Goal: Task Accomplishment & Management: Manage account settings

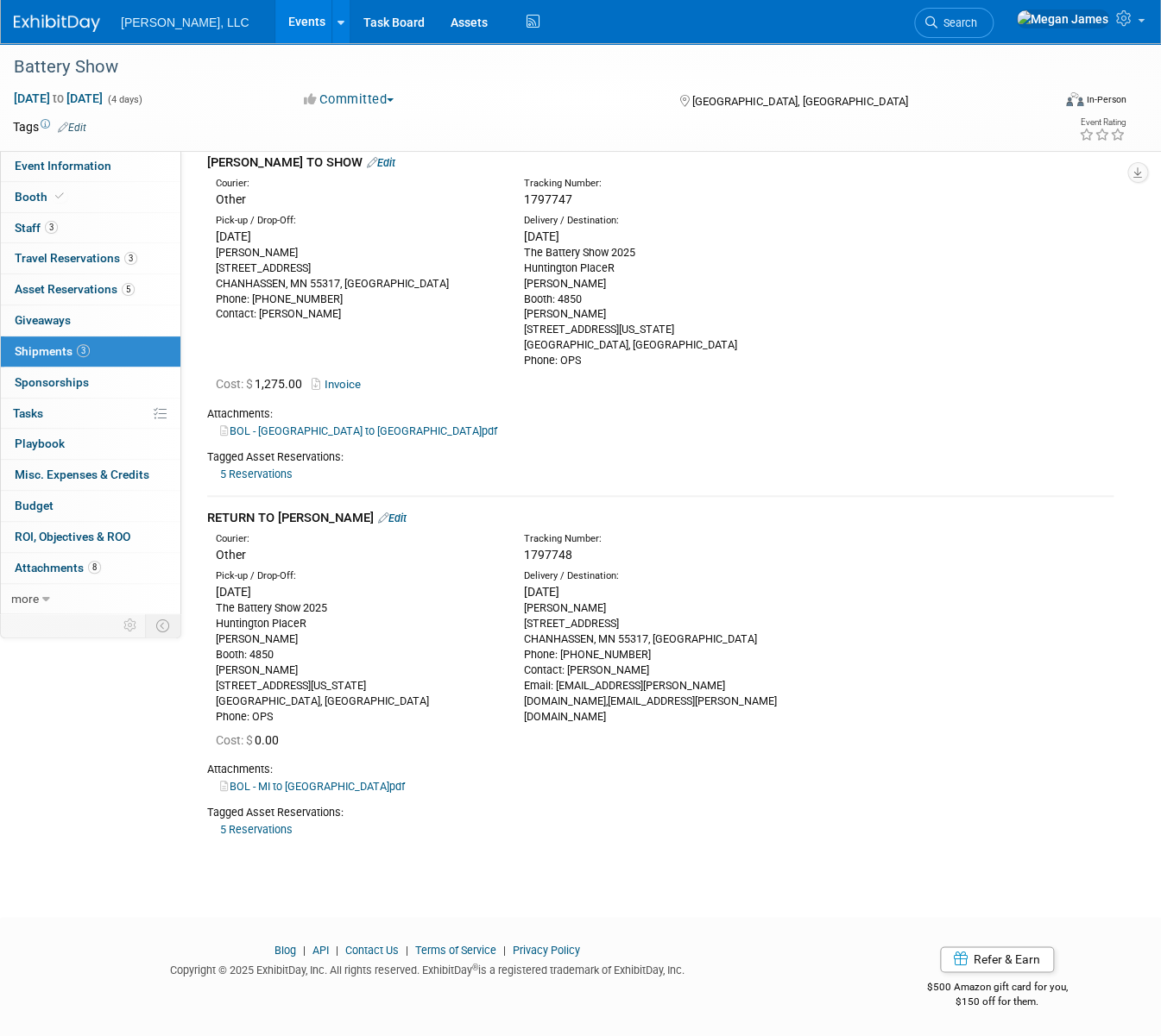
click at [276, 18] on link "Events" at bounding box center [307, 22] width 63 height 43
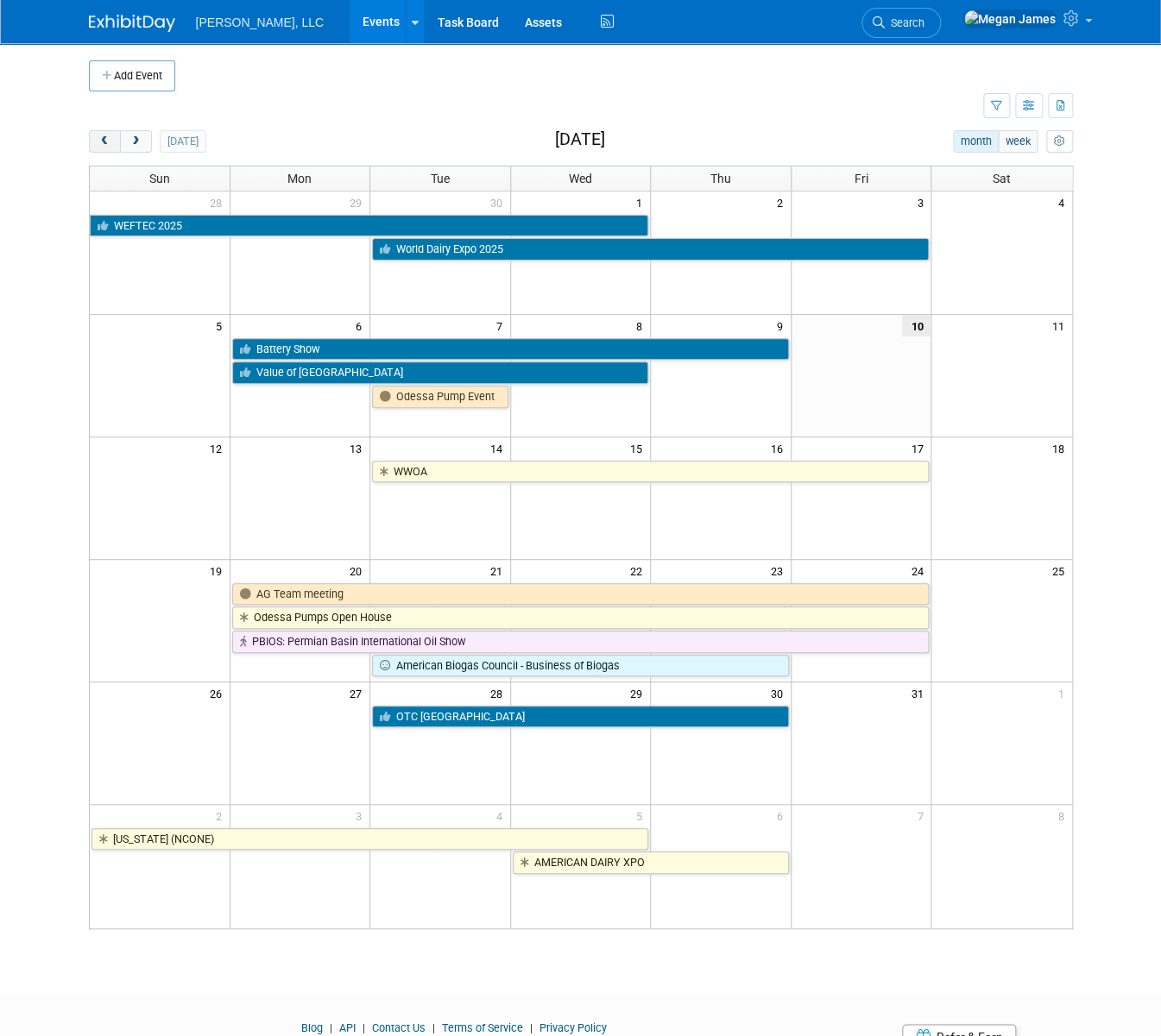
click at [98, 144] on span "prev" at bounding box center [104, 141] width 13 height 11
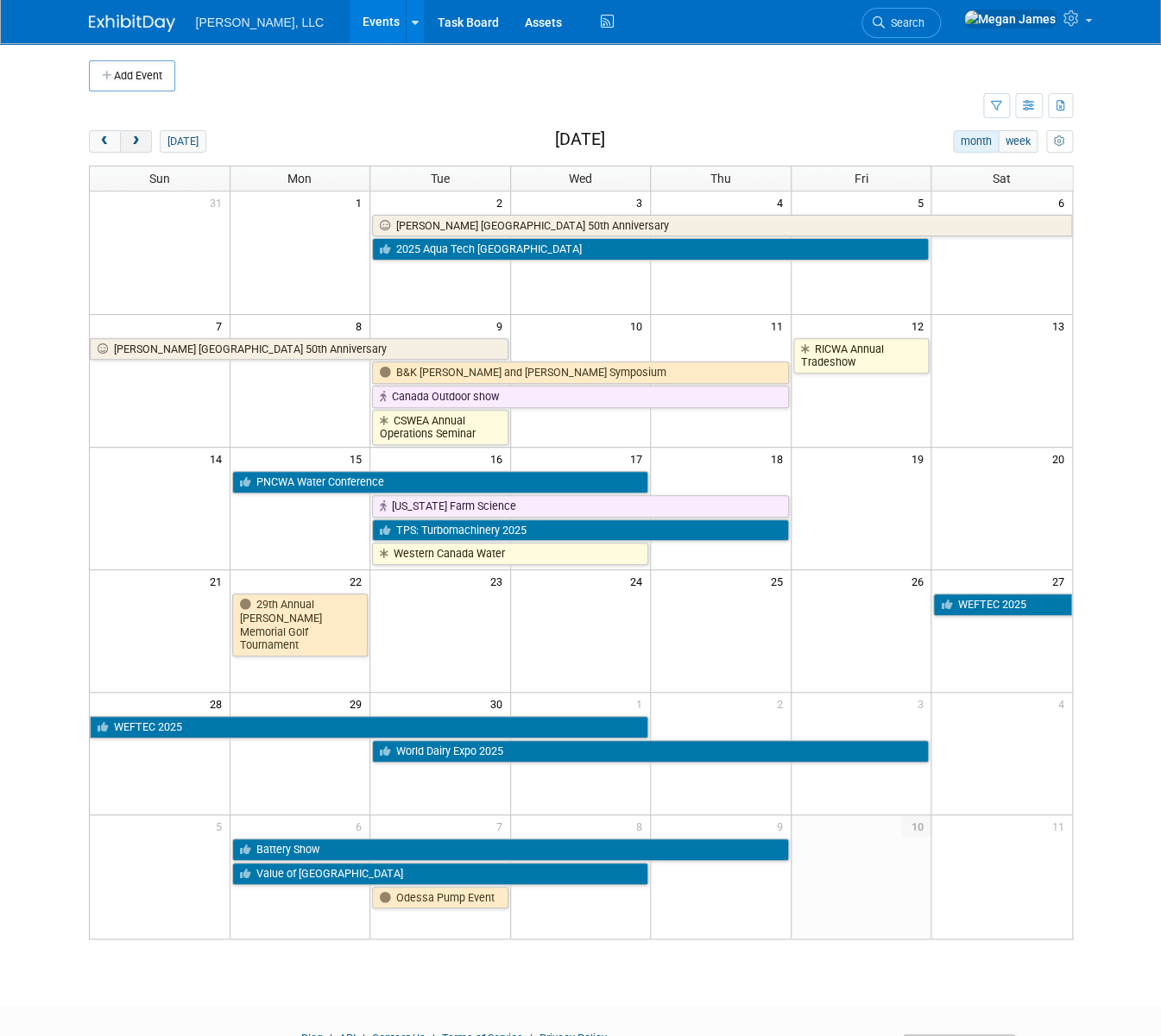
click at [120, 146] on button "next" at bounding box center [135, 141] width 32 height 23
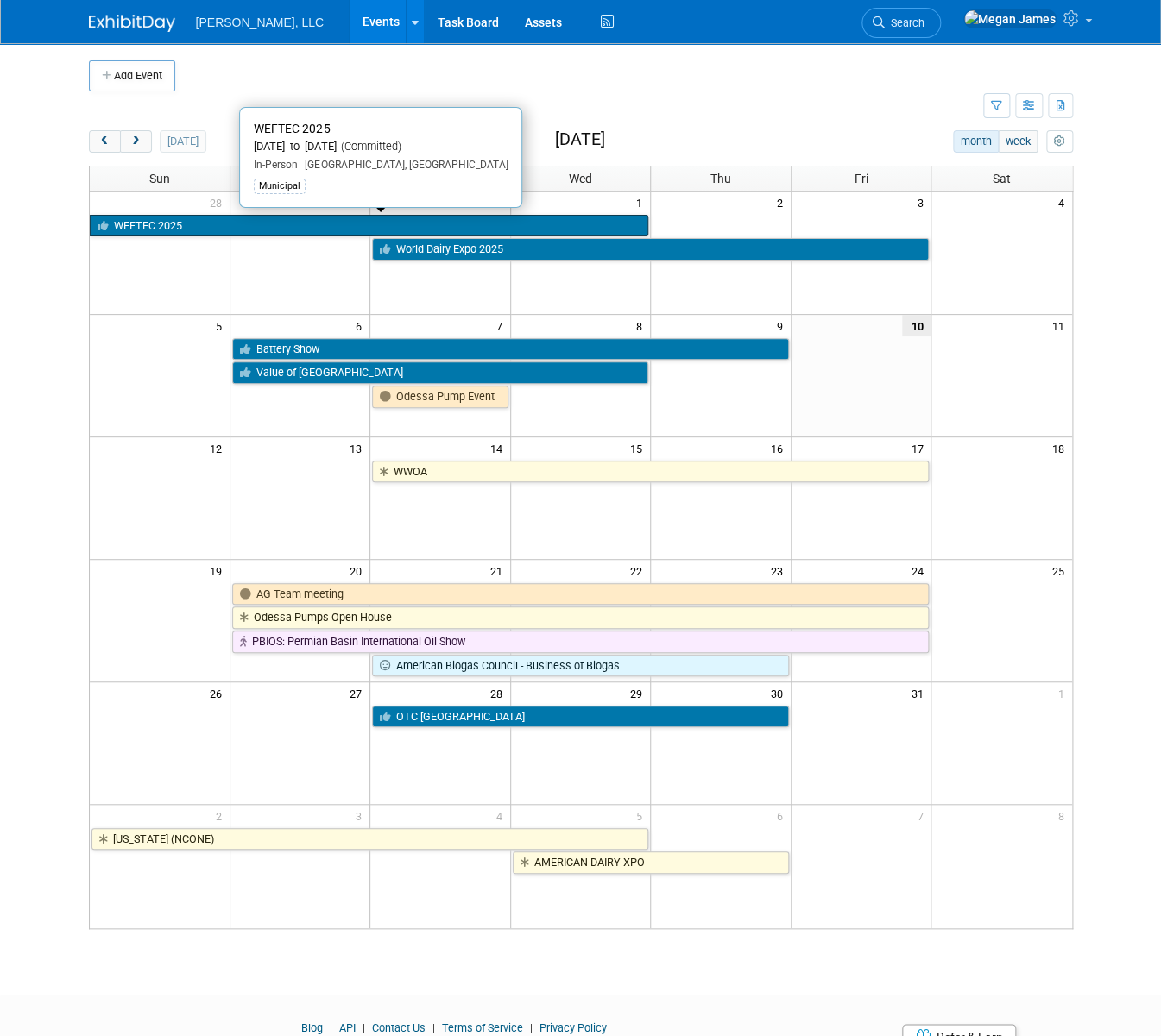
click at [206, 219] on link "WEFTEC 2025" at bounding box center [369, 226] width 559 height 23
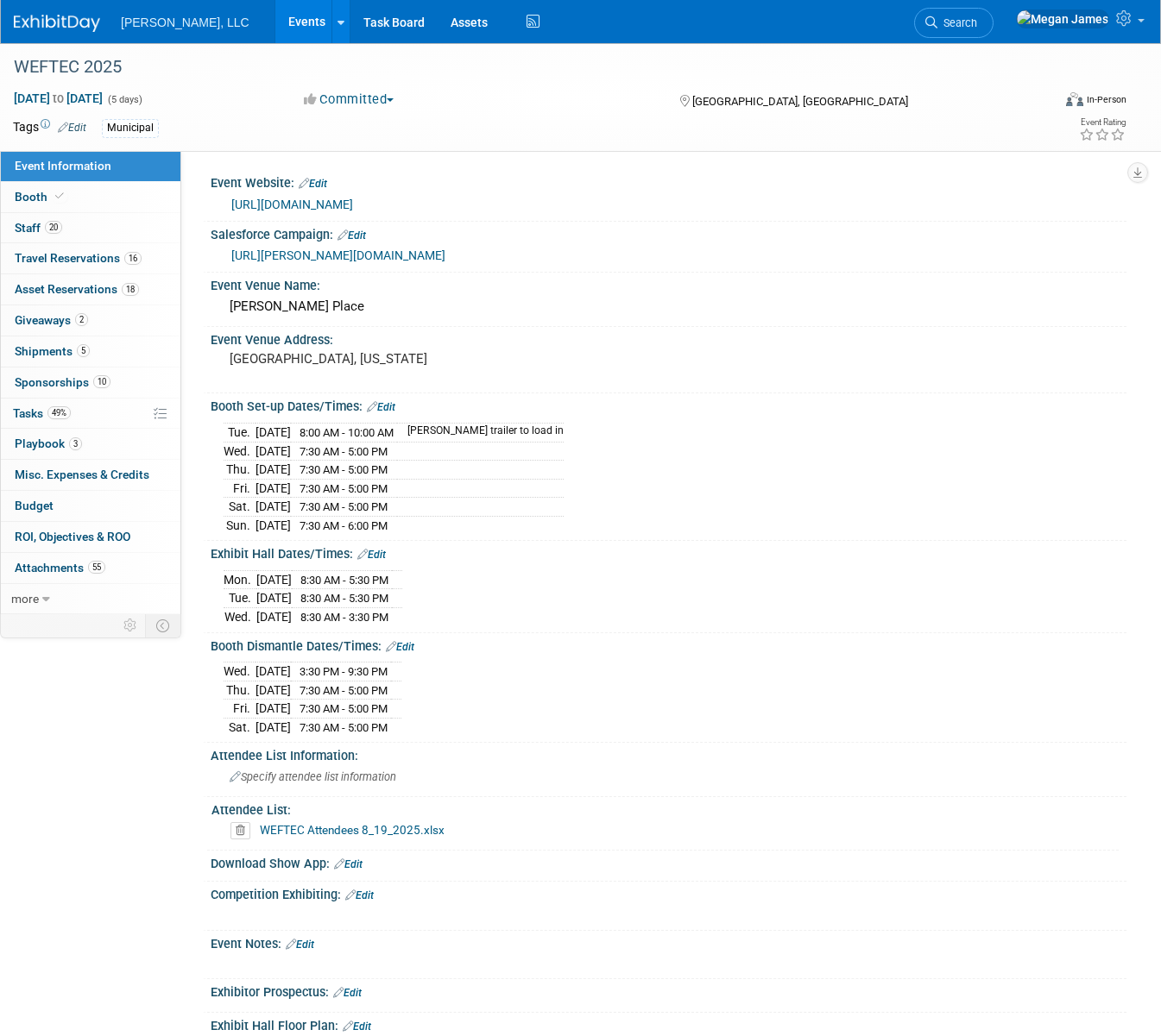
select select "Municipal"
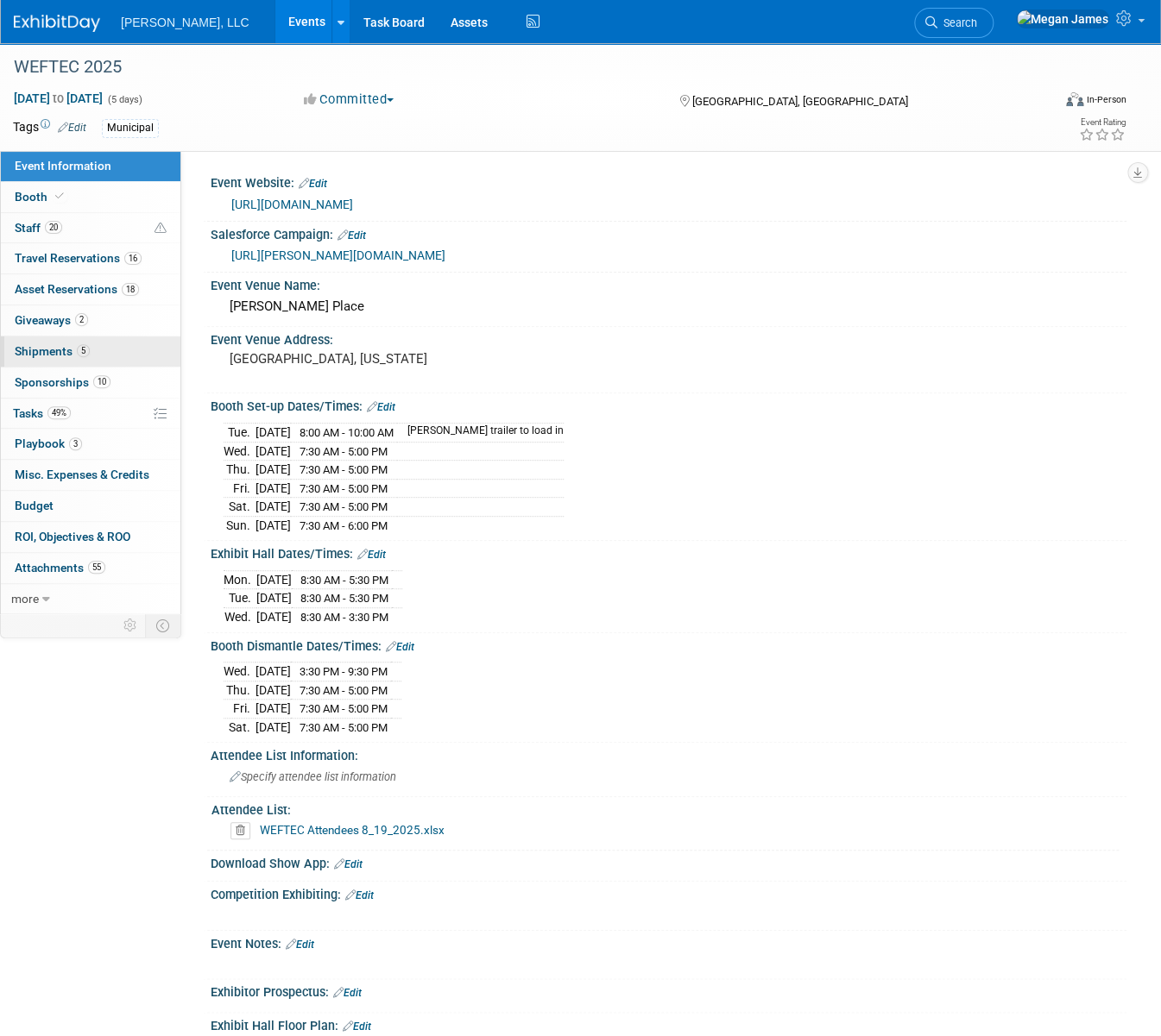
click at [80, 345] on span "5" at bounding box center [82, 350] width 13 height 13
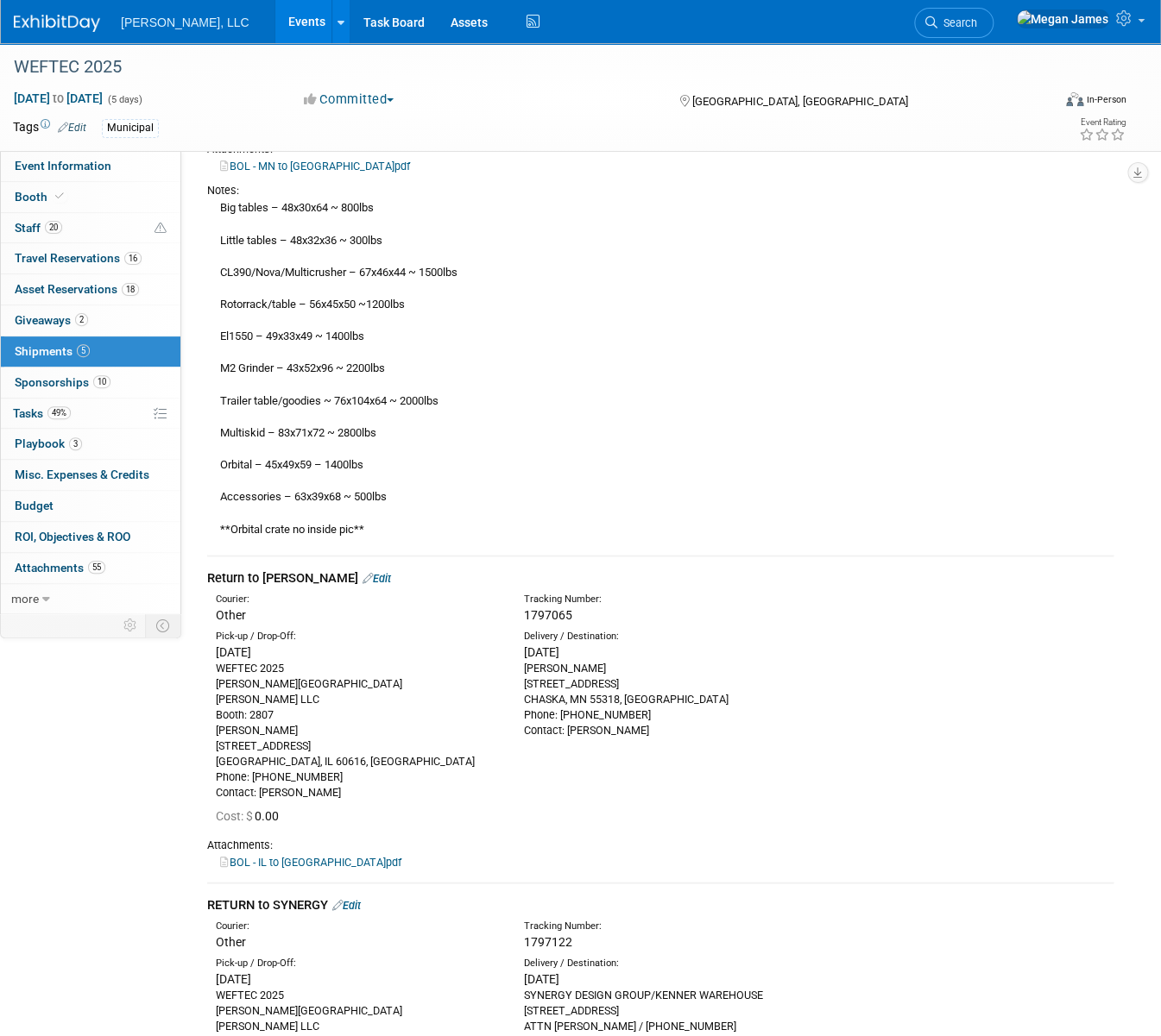
scroll to position [1019, 0]
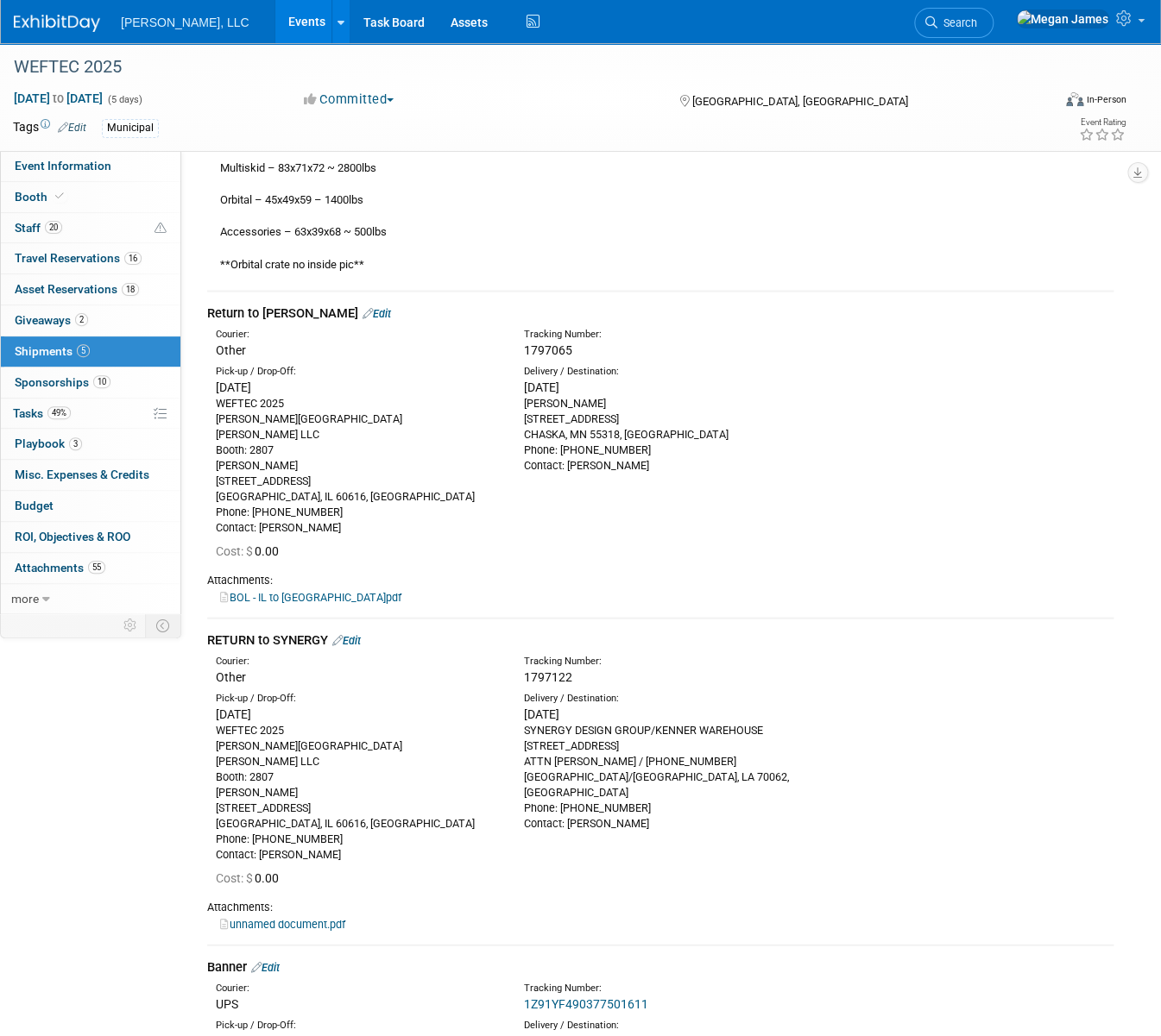
click at [294, 595] on link "BOL - IL to [GEOGRAPHIC_DATA]pdf" at bounding box center [310, 596] width 182 height 13
